Goal: Task Accomplishment & Management: Complete application form

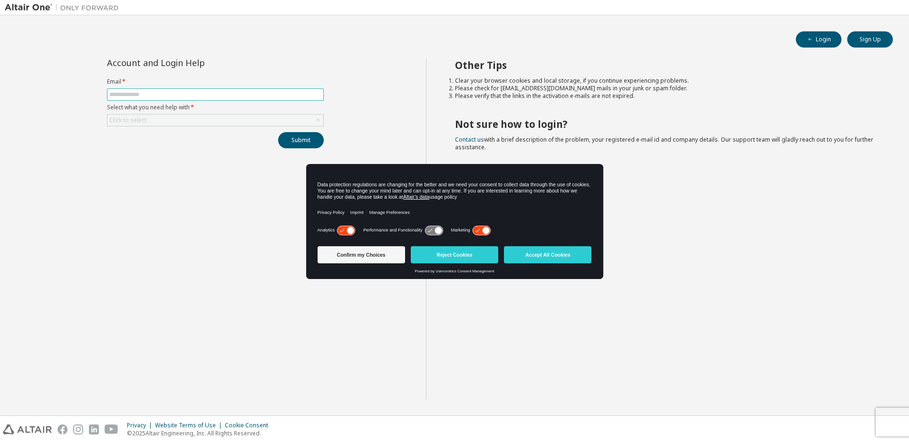
click at [143, 89] on span at bounding box center [215, 94] width 217 height 12
click at [151, 95] on input "text" at bounding box center [215, 95] width 212 height 8
click at [455, 261] on button "Reject Cookies" at bounding box center [455, 254] width 88 height 17
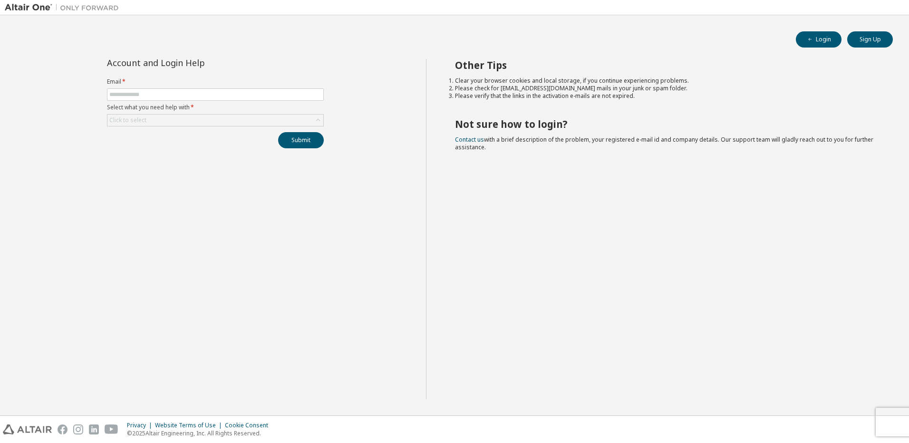
click at [164, 88] on form "Email * Select what you need help with * Click to select" at bounding box center [215, 102] width 217 height 49
click at [165, 95] on input "text" at bounding box center [215, 95] width 212 height 8
click at [199, 92] on input "text" at bounding box center [215, 95] width 212 height 8
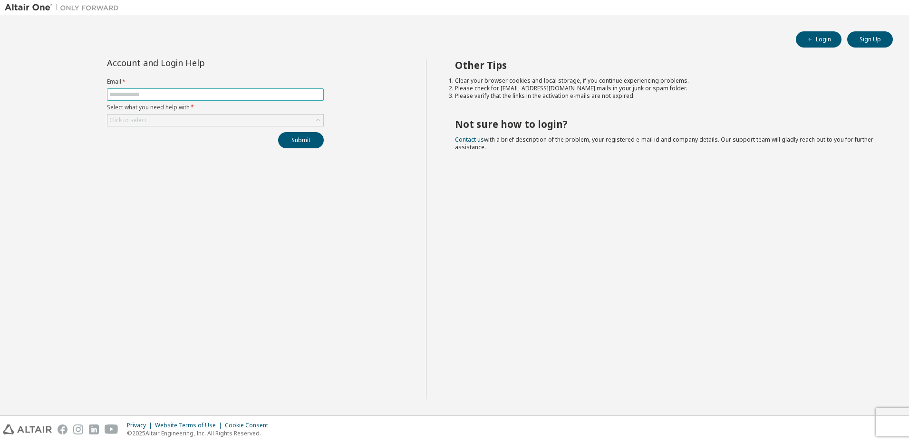
click at [199, 92] on input "text" at bounding box center [215, 95] width 212 height 8
type input "**********"
click at [292, 141] on button "Submit" at bounding box center [301, 140] width 46 height 16
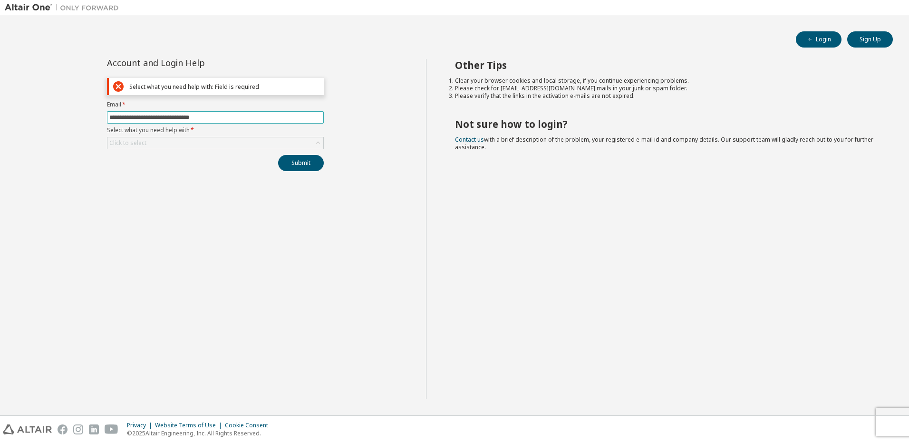
click at [127, 116] on input "**********" at bounding box center [215, 118] width 212 height 8
click at [239, 116] on input "**********" at bounding box center [215, 118] width 212 height 8
click at [178, 140] on div "Click to select" at bounding box center [215, 142] width 216 height 11
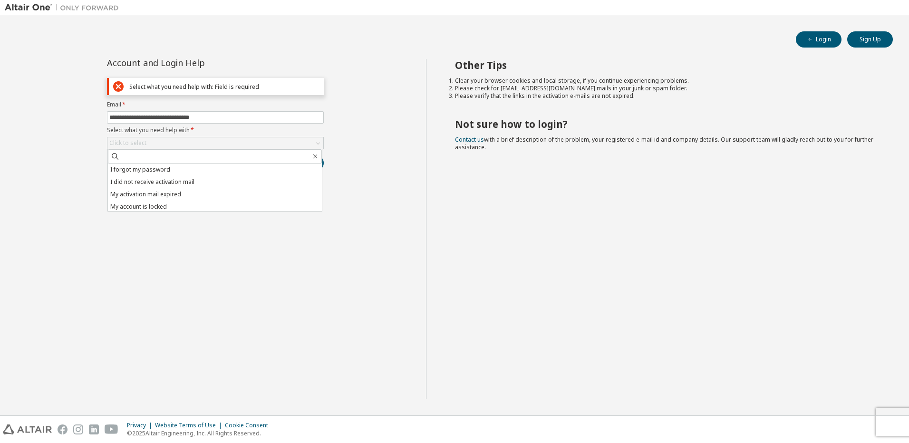
click at [170, 166] on li "I forgot my password" at bounding box center [215, 170] width 214 height 12
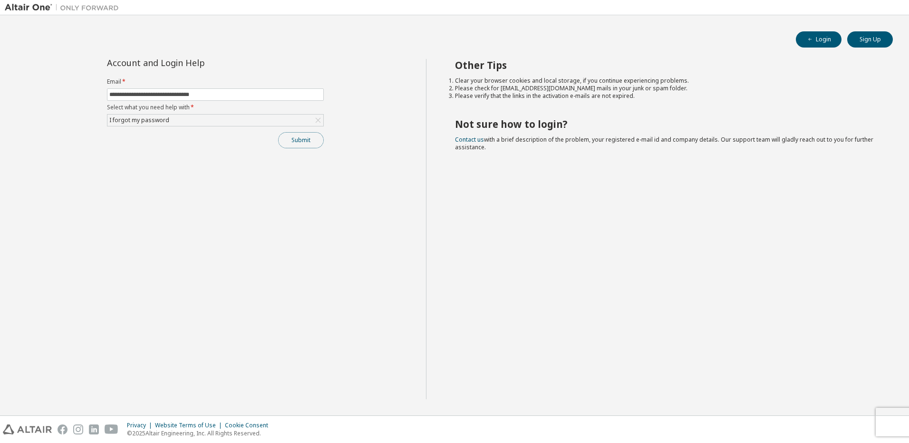
click at [298, 146] on button "Submit" at bounding box center [301, 140] width 46 height 16
drag, startPoint x: 890, startPoint y: 416, endPoint x: 860, endPoint y: 414, distance: 30.1
click at [890, 416] on icon "button" at bounding box center [889, 417] width 3 height 3
click at [305, 140] on button "Submit" at bounding box center [301, 140] width 46 height 16
click at [839, 416] on link "Altair support" at bounding box center [840, 417] width 38 height 8
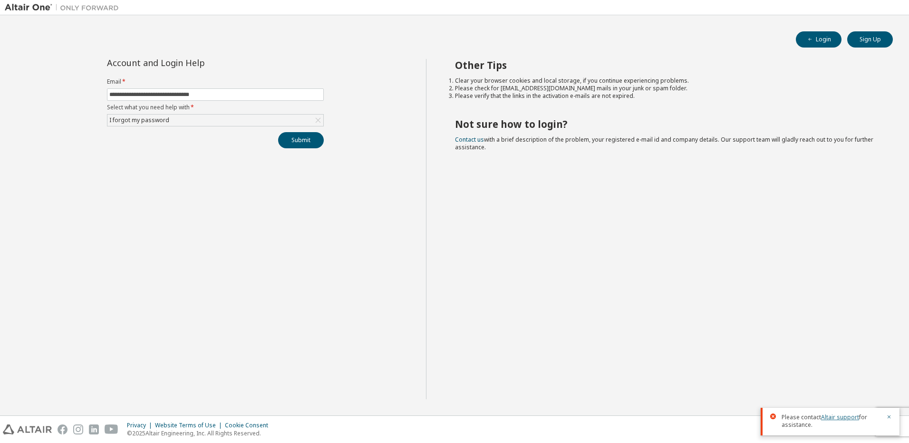
click at [847, 419] on link "Altair support" at bounding box center [840, 417] width 38 height 8
click at [183, 119] on div "I forgot my password" at bounding box center [215, 120] width 216 height 11
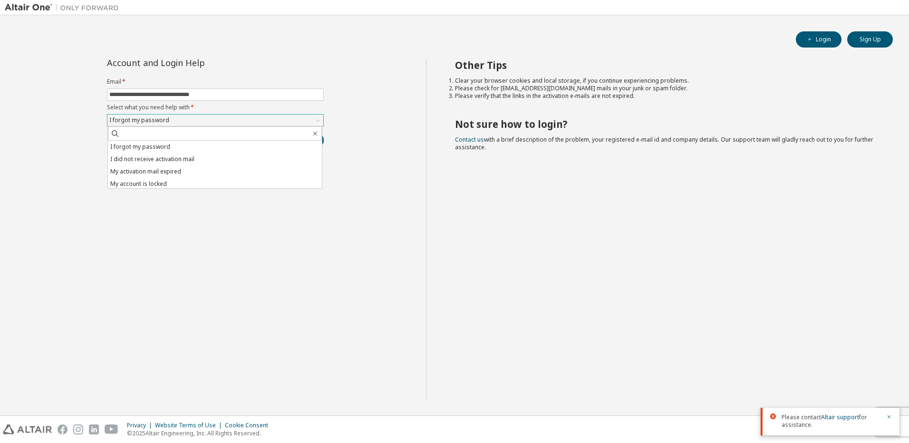
click at [183, 119] on div "I forgot my password" at bounding box center [215, 120] width 216 height 11
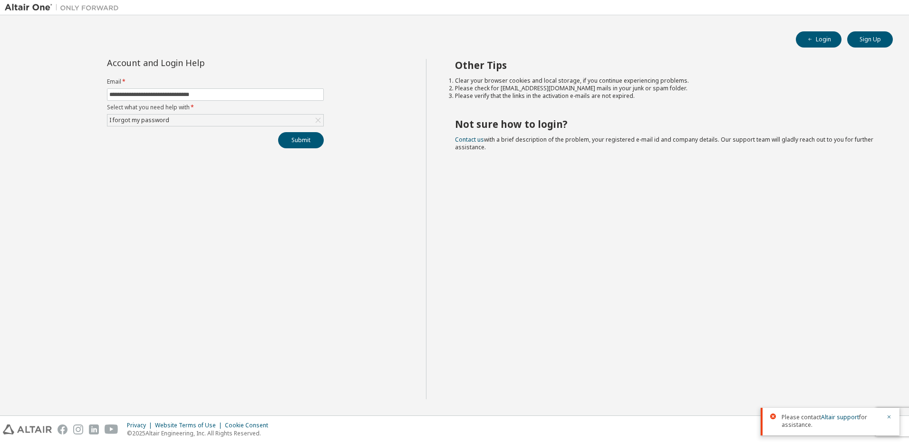
click at [460, 171] on div "Other Tips Clear your browser cookies and local storage, if you continue experi…" at bounding box center [665, 229] width 479 height 341
click at [890, 417] on icon "button" at bounding box center [890, 417] width 6 height 6
